Goal: Task Accomplishment & Management: Manage account settings

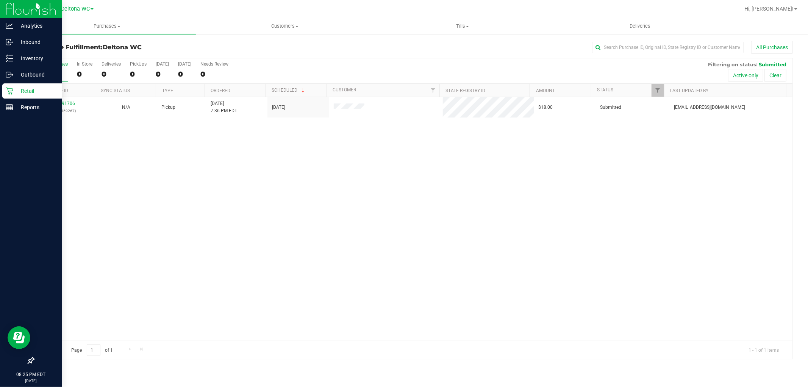
click at [10, 91] on icon at bounding box center [10, 91] width 8 height 8
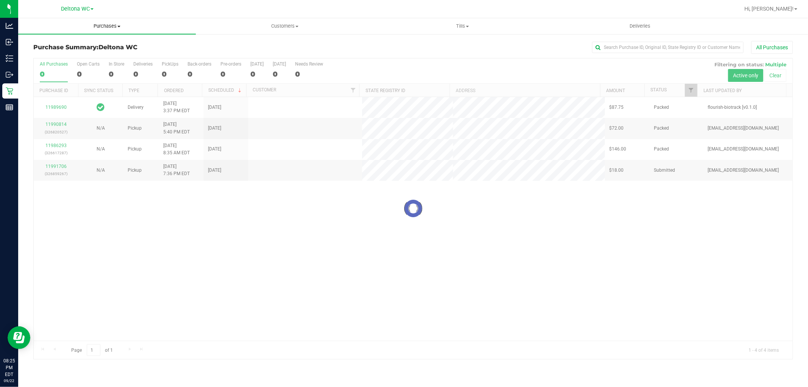
click at [114, 24] on span "Purchases" at bounding box center [107, 26] width 178 height 7
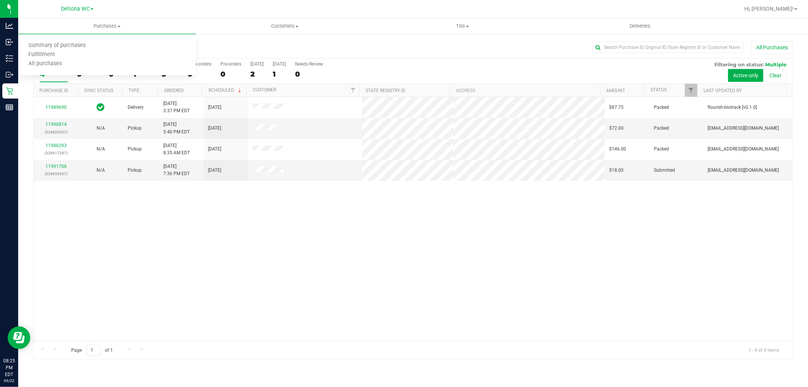
click at [388, 227] on div "11989690 Delivery [DATE] 3:37 PM EDT 9/24/2025 $87.75 Packed flourish-biotrack …" at bounding box center [413, 219] width 759 height 244
click at [59, 124] on link "11990814" at bounding box center [55, 124] width 21 height 5
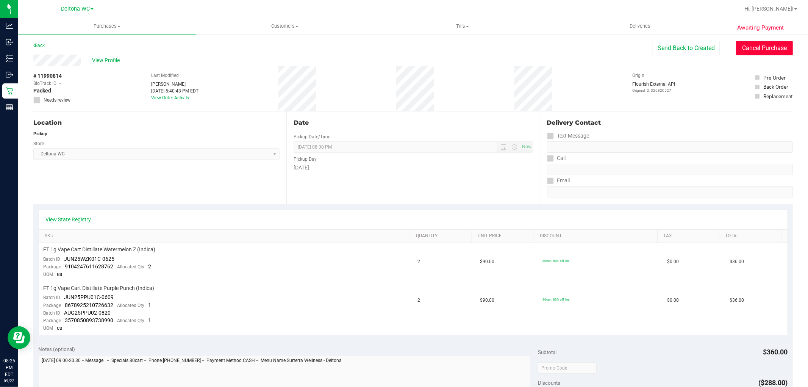
click at [768, 43] on button "Cancel Purchase" at bounding box center [764, 48] width 57 height 14
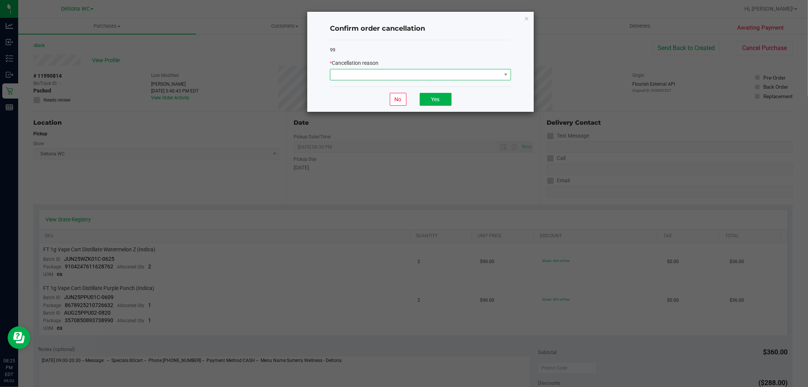
click at [430, 78] on span at bounding box center [415, 74] width 171 height 11
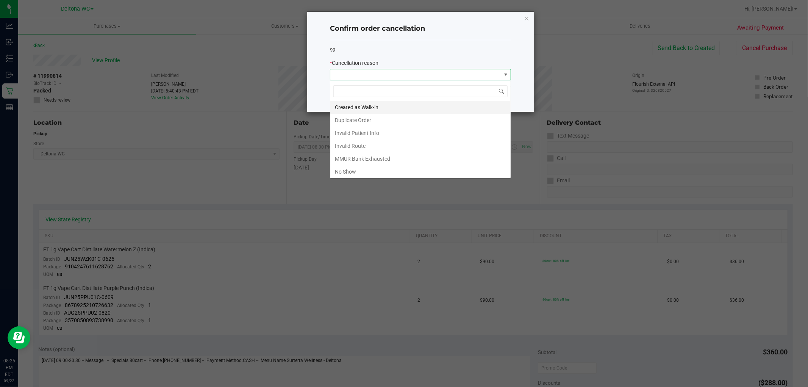
scroll to position [11, 181]
drag, startPoint x: 358, startPoint y: 172, endPoint x: 361, endPoint y: 167, distance: 4.9
click at [358, 171] on li "No Show" at bounding box center [420, 171] width 180 height 13
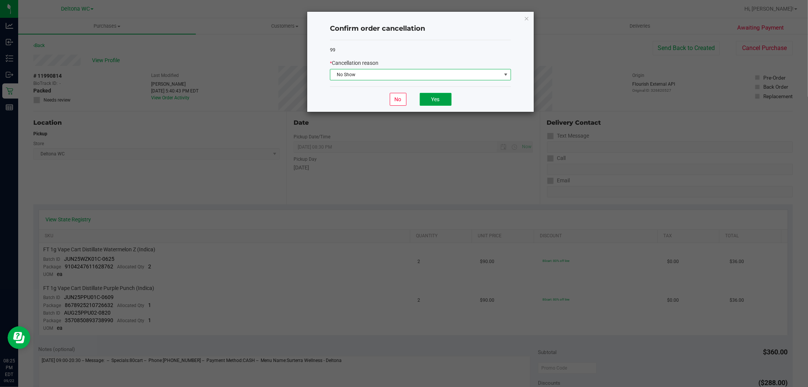
click at [438, 103] on button "Yes" at bounding box center [436, 99] width 32 height 13
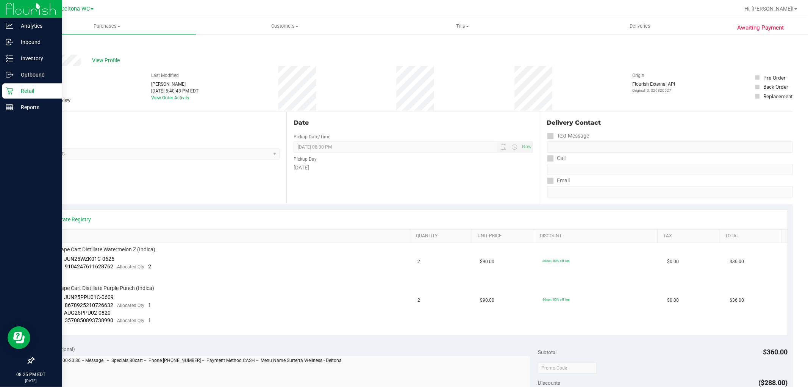
click at [16, 90] on p "Retail" at bounding box center [35, 90] width 45 height 9
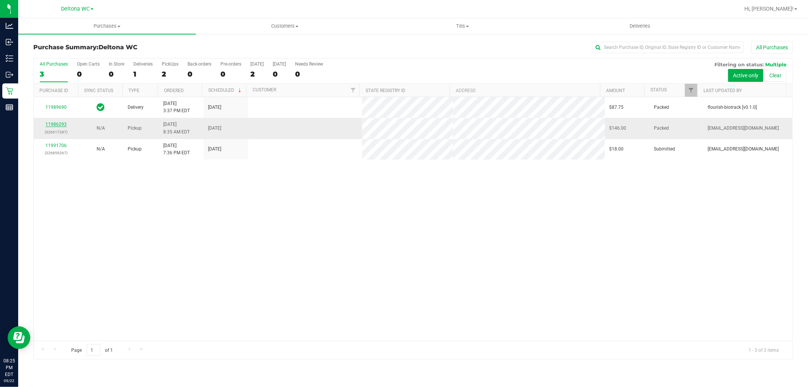
click at [58, 122] on link "11986293" at bounding box center [55, 124] width 21 height 5
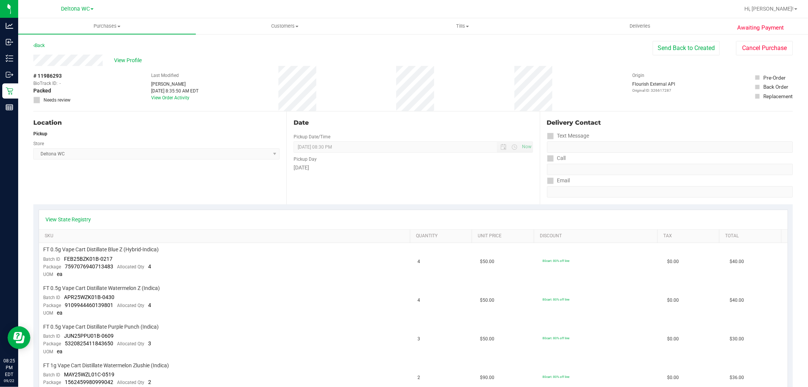
click at [775, 40] on div "Awaiting Payment Back Send Back to Created Cancel Purchase View Profile # 11986…" at bounding box center [413, 381] width 790 height 697
click at [775, 43] on button "Cancel Purchase" at bounding box center [764, 48] width 57 height 14
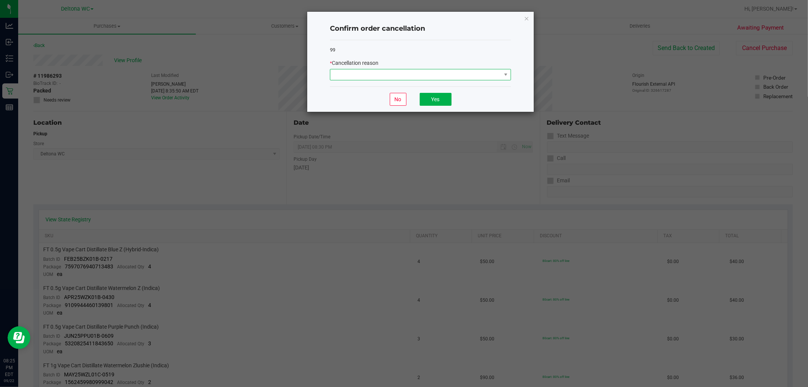
click at [479, 74] on span at bounding box center [415, 74] width 171 height 11
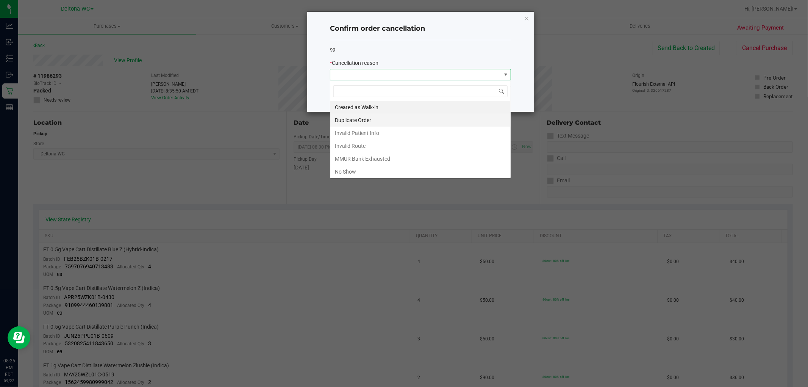
scroll to position [11, 181]
click at [385, 169] on li "No Show" at bounding box center [420, 171] width 180 height 13
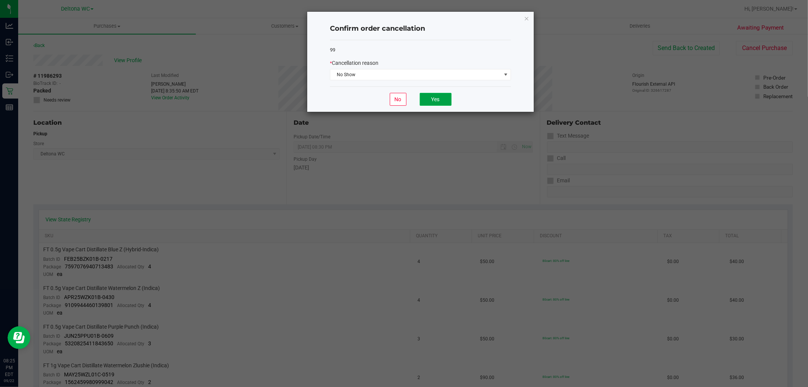
click at [432, 103] on button "Yes" at bounding box center [436, 99] width 32 height 13
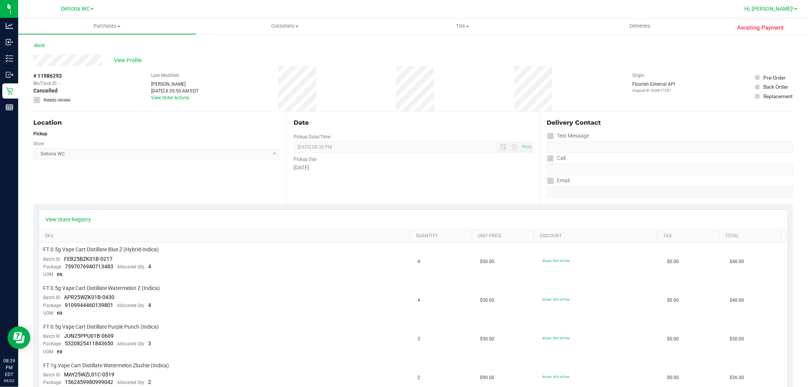
click at [788, 13] on link "Hi, [PERSON_NAME]!" at bounding box center [770, 9] width 59 height 8
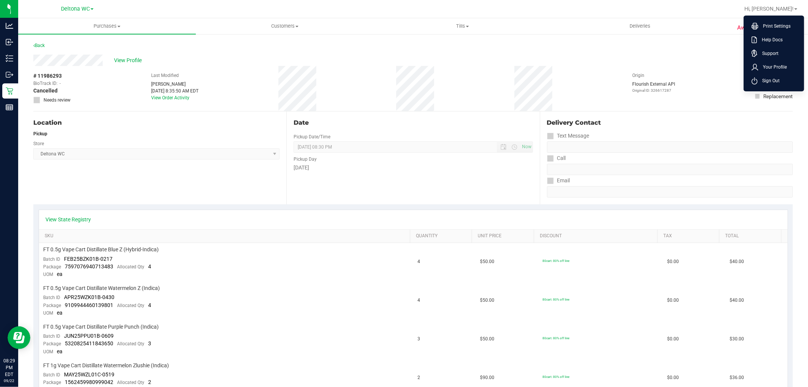
click at [774, 74] on li "Sign Out" at bounding box center [774, 81] width 57 height 14
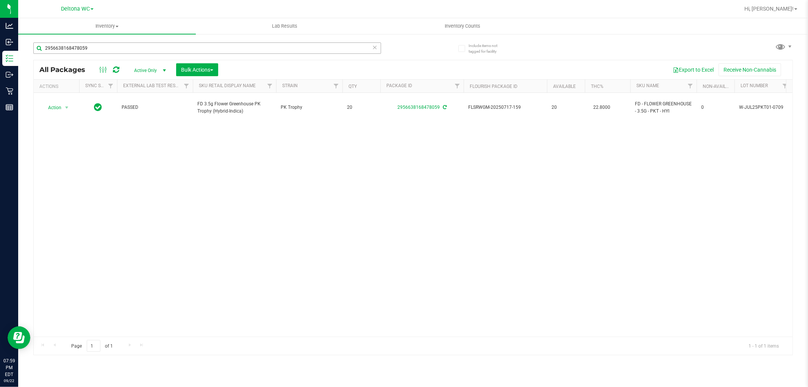
drag, startPoint x: 130, startPoint y: 40, endPoint x: 124, endPoint y: 46, distance: 8.6
click at [128, 40] on div "2956638168478059" at bounding box center [223, 48] width 380 height 24
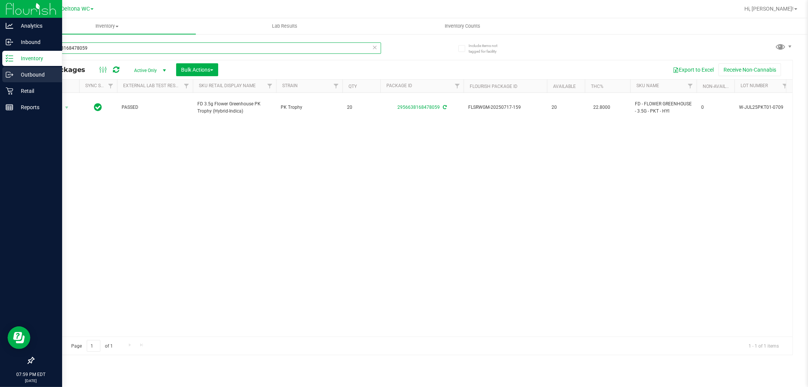
drag, startPoint x: 123, startPoint y: 48, endPoint x: 0, endPoint y: 69, distance: 124.9
click at [0, 69] on div "Analytics Inbound Inventory Outbound Retail Reports 07:59 PM EDT [DATE] 09/22 D…" at bounding box center [404, 193] width 808 height 387
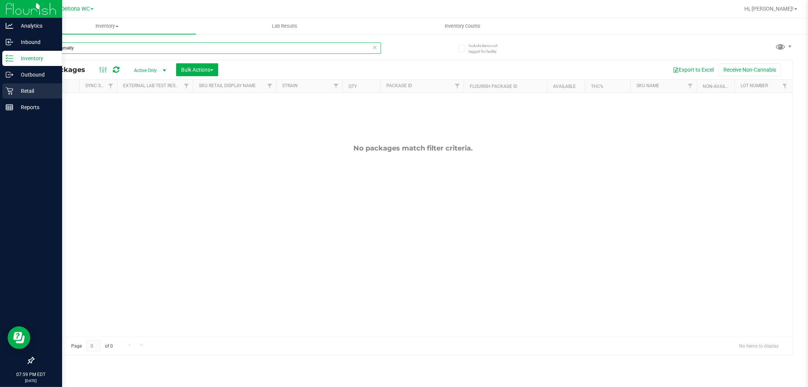
type input "pb and smelly"
click at [29, 84] on div "Retail" at bounding box center [32, 90] width 60 height 15
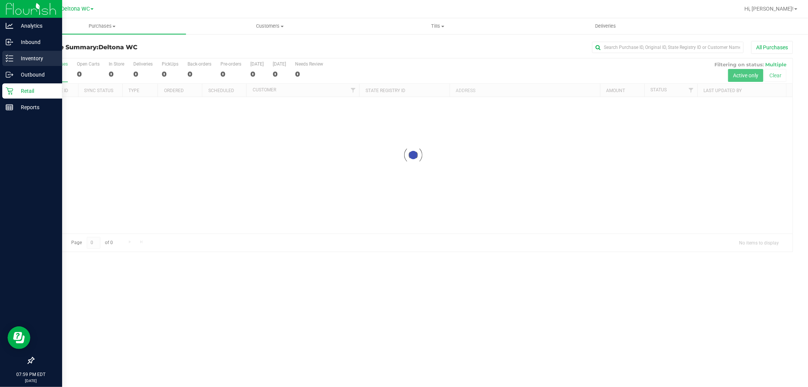
click at [33, 58] on p "Inventory" at bounding box center [35, 58] width 45 height 9
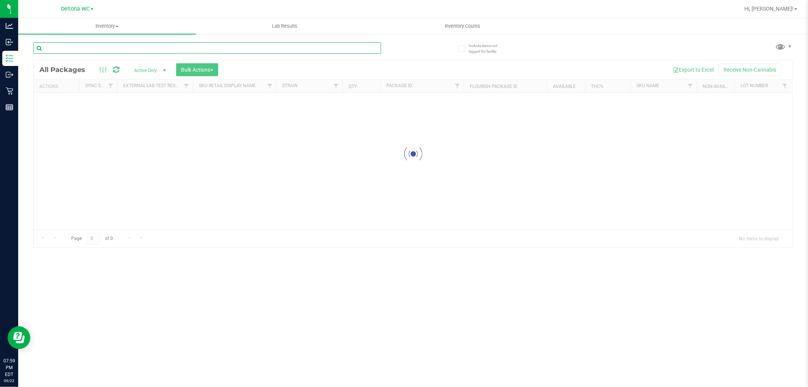
click at [142, 50] on input "text" at bounding box center [207, 47] width 348 height 11
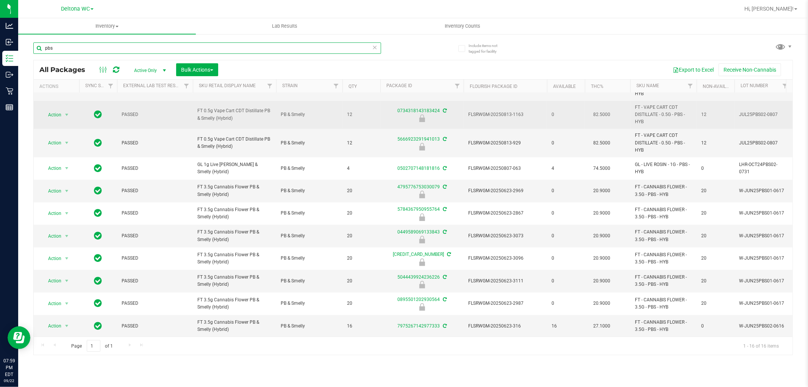
scroll to position [145, 0]
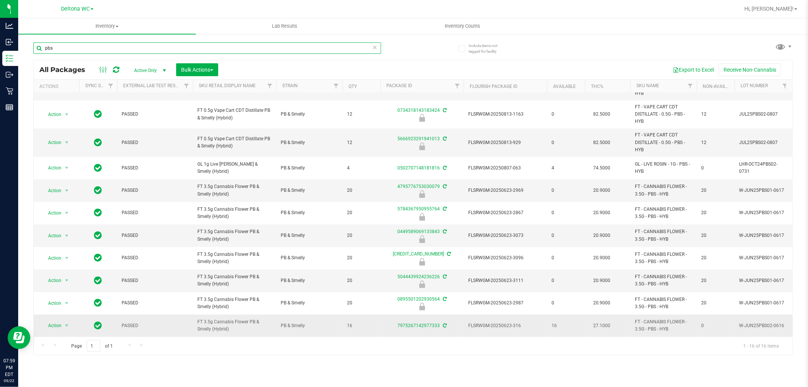
type input "pbs"
click at [419, 314] on td "7975267142977333" at bounding box center [421, 325] width 83 height 22
click at [419, 323] on link "7975267142977333" at bounding box center [418, 325] width 42 height 5
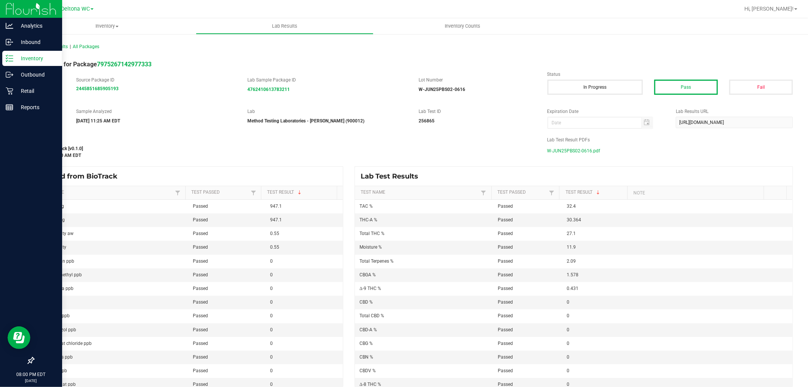
click at [13, 64] on div "Inventory" at bounding box center [32, 58] width 60 height 15
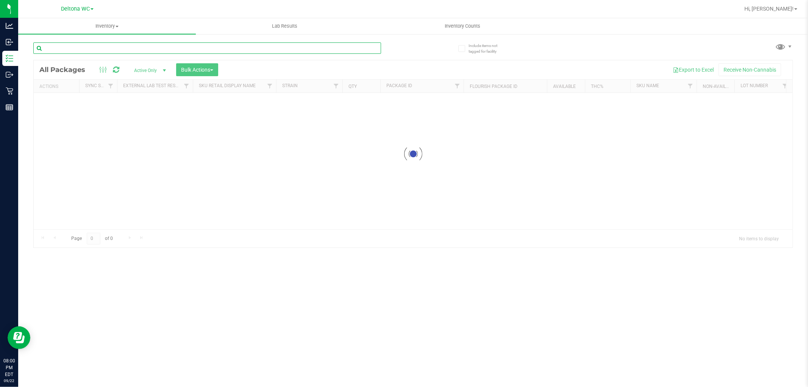
click at [255, 50] on input "text" at bounding box center [207, 47] width 348 height 11
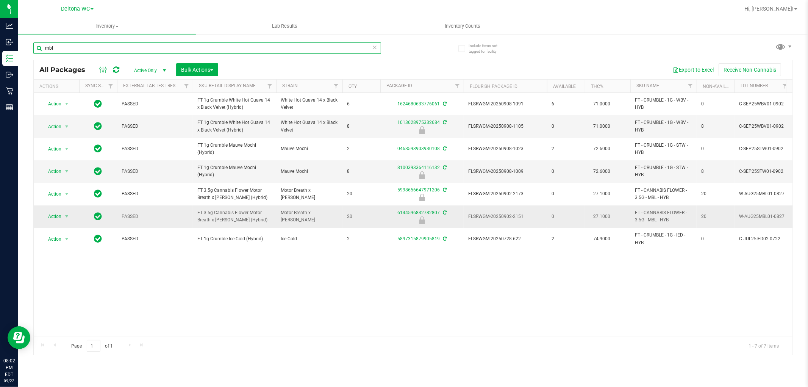
type input "mbl"
click at [63, 219] on span "select" at bounding box center [66, 216] width 9 height 11
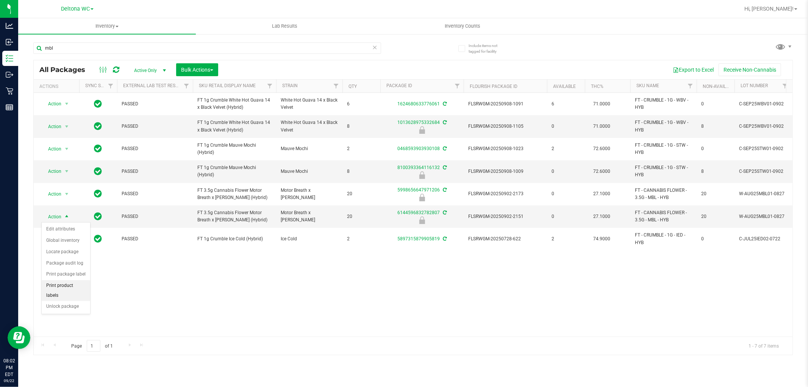
click at [74, 301] on li "Print product labels" at bounding box center [66, 290] width 48 height 21
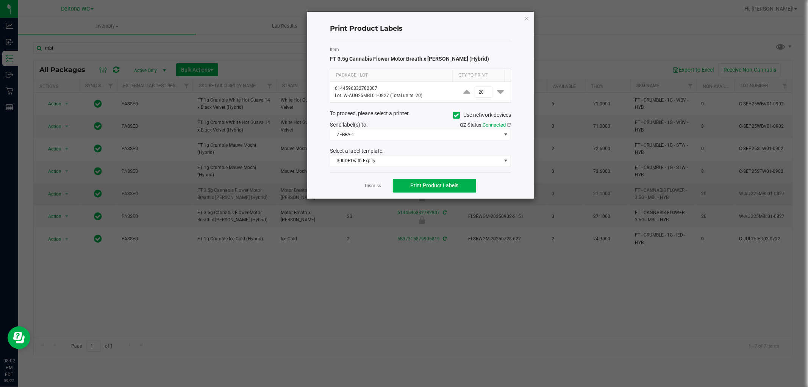
click at [372, 186] on link "Dismiss" at bounding box center [373, 186] width 16 height 6
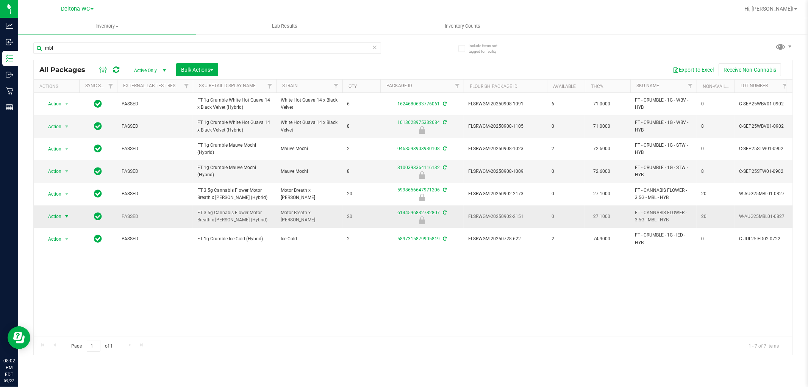
click at [63, 213] on span "select" at bounding box center [66, 216] width 9 height 11
click at [76, 305] on li "Unlock package" at bounding box center [66, 306] width 48 height 11
